Goal: Task Accomplishment & Management: Use online tool/utility

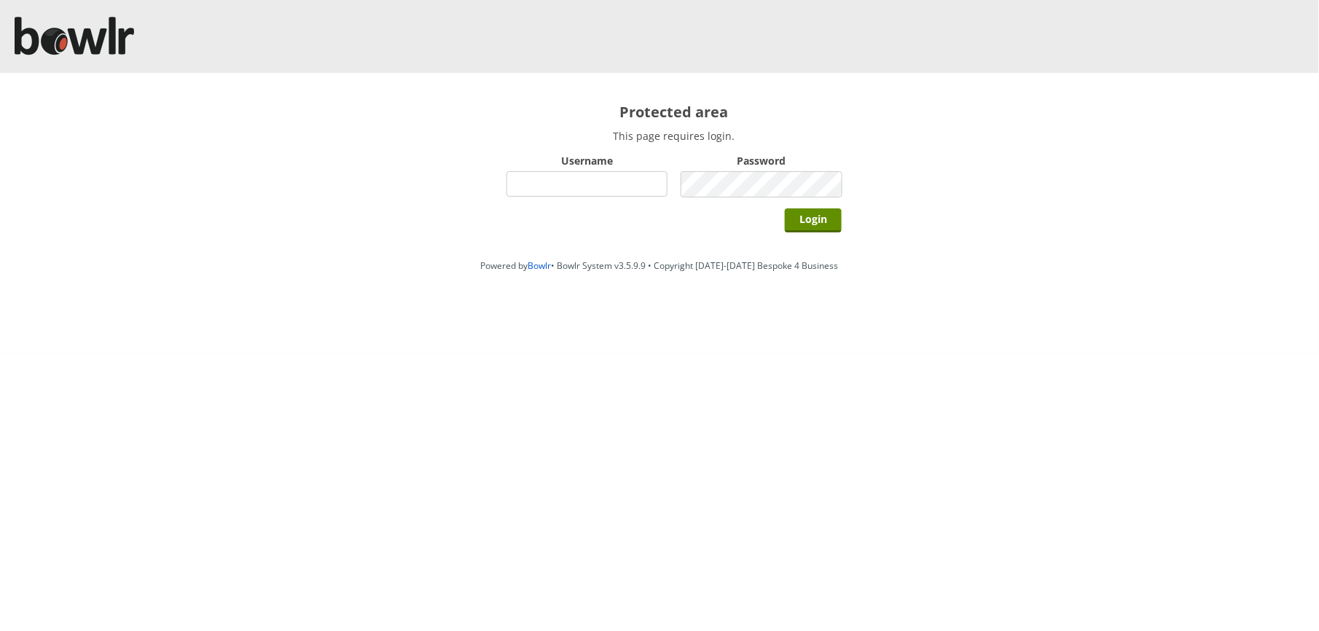
click at [547, 182] on input "Username" at bounding box center [587, 184] width 161 height 26
type input "BarRinkMonitor"
click at [785, 208] on input "Login" at bounding box center [813, 220] width 57 height 24
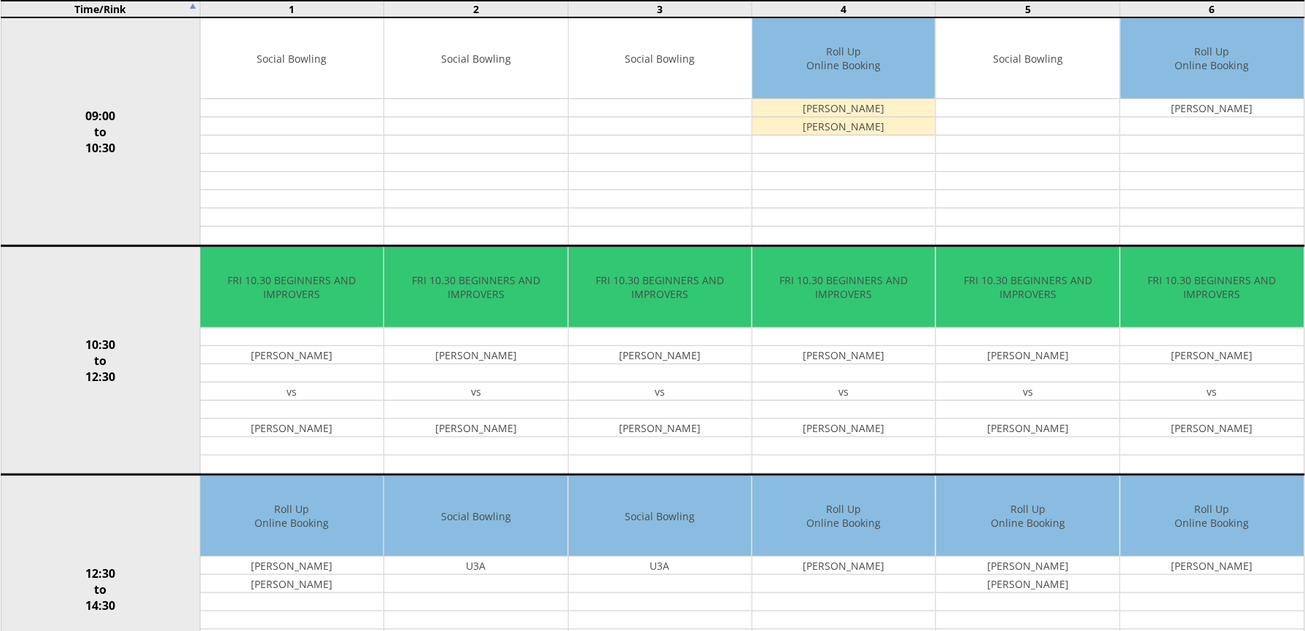
scroll to position [194, 0]
